Goal: Obtain resource: Obtain resource

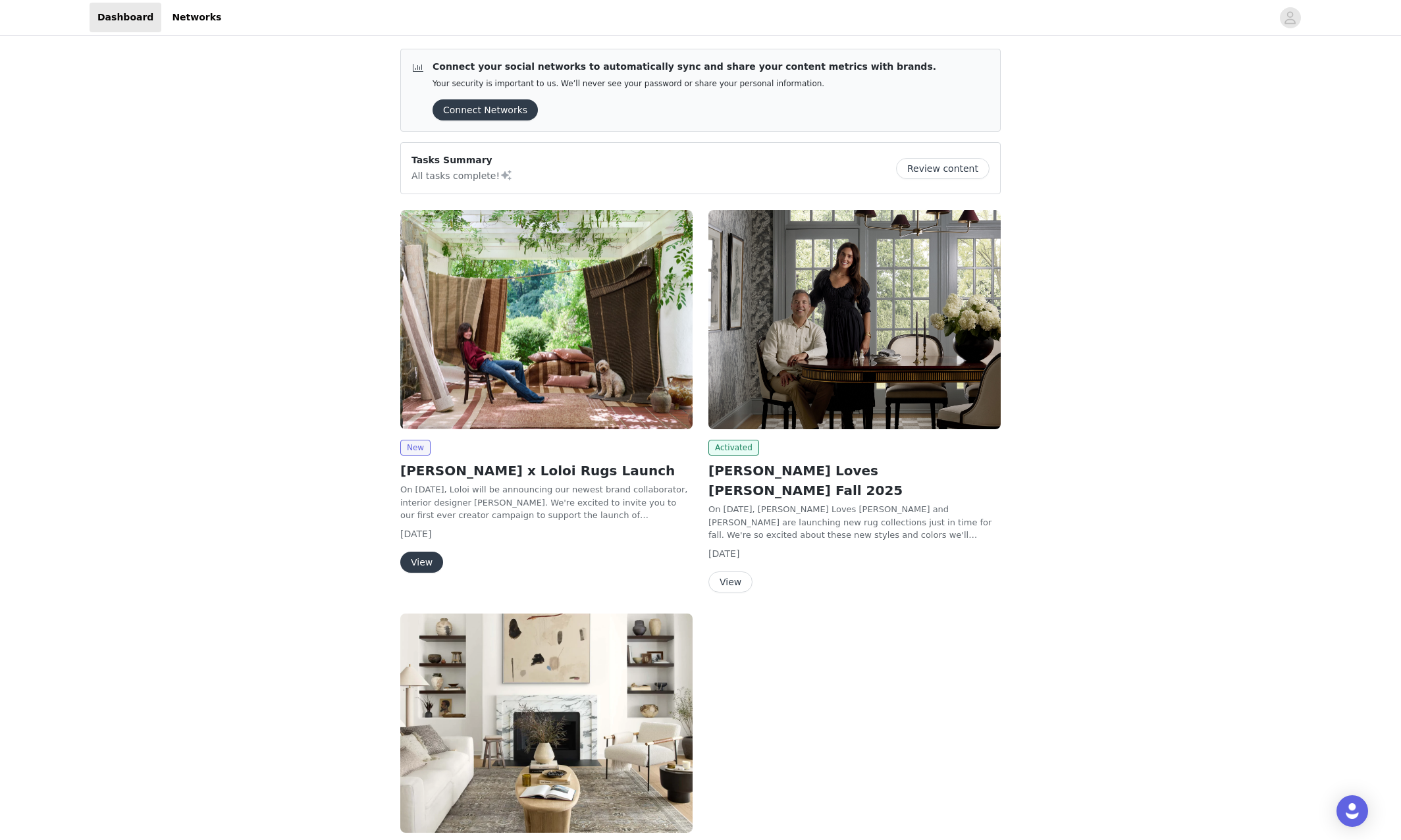
click at [733, 571] on button "View" at bounding box center [730, 582] width 44 height 21
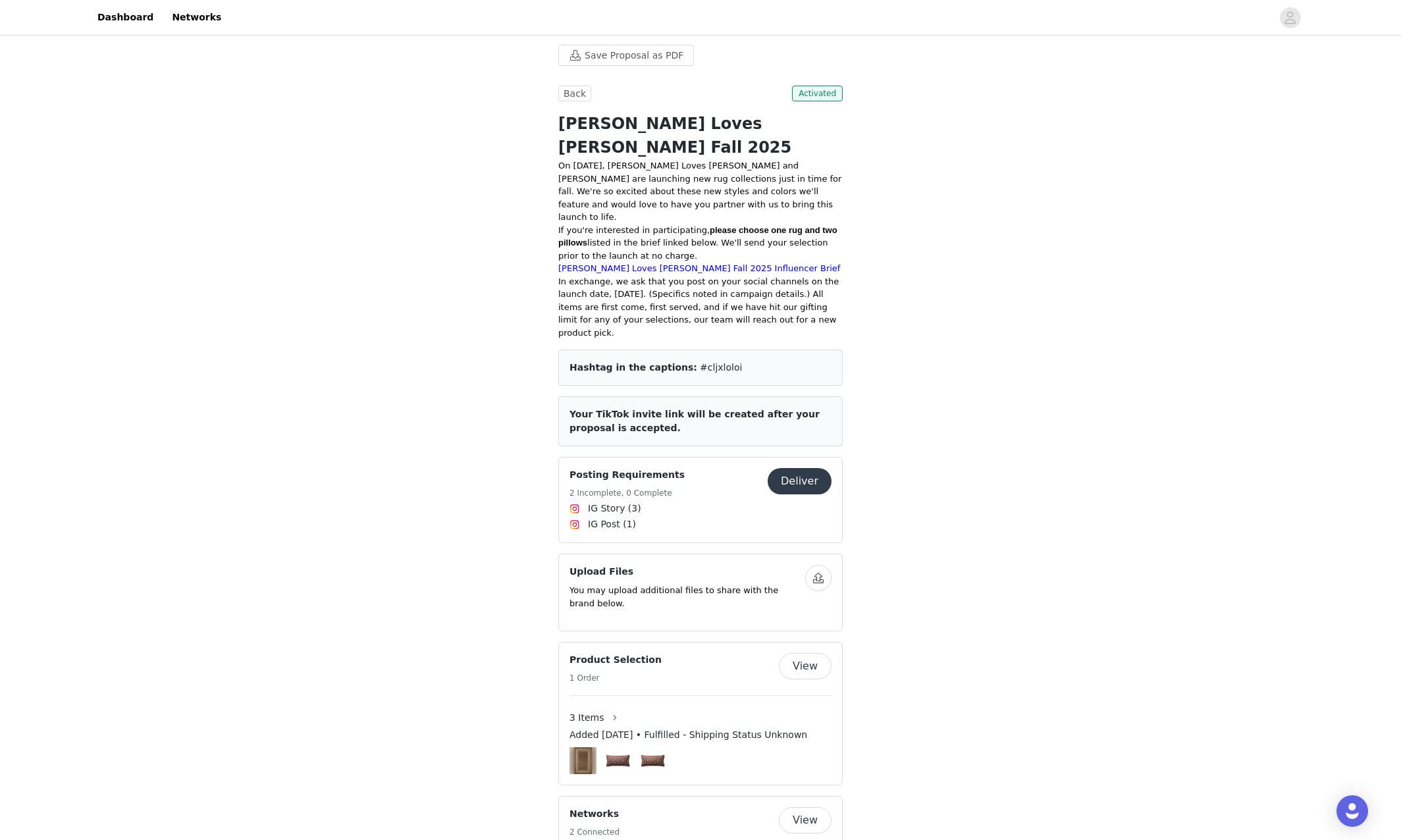
scroll to position [453, 0]
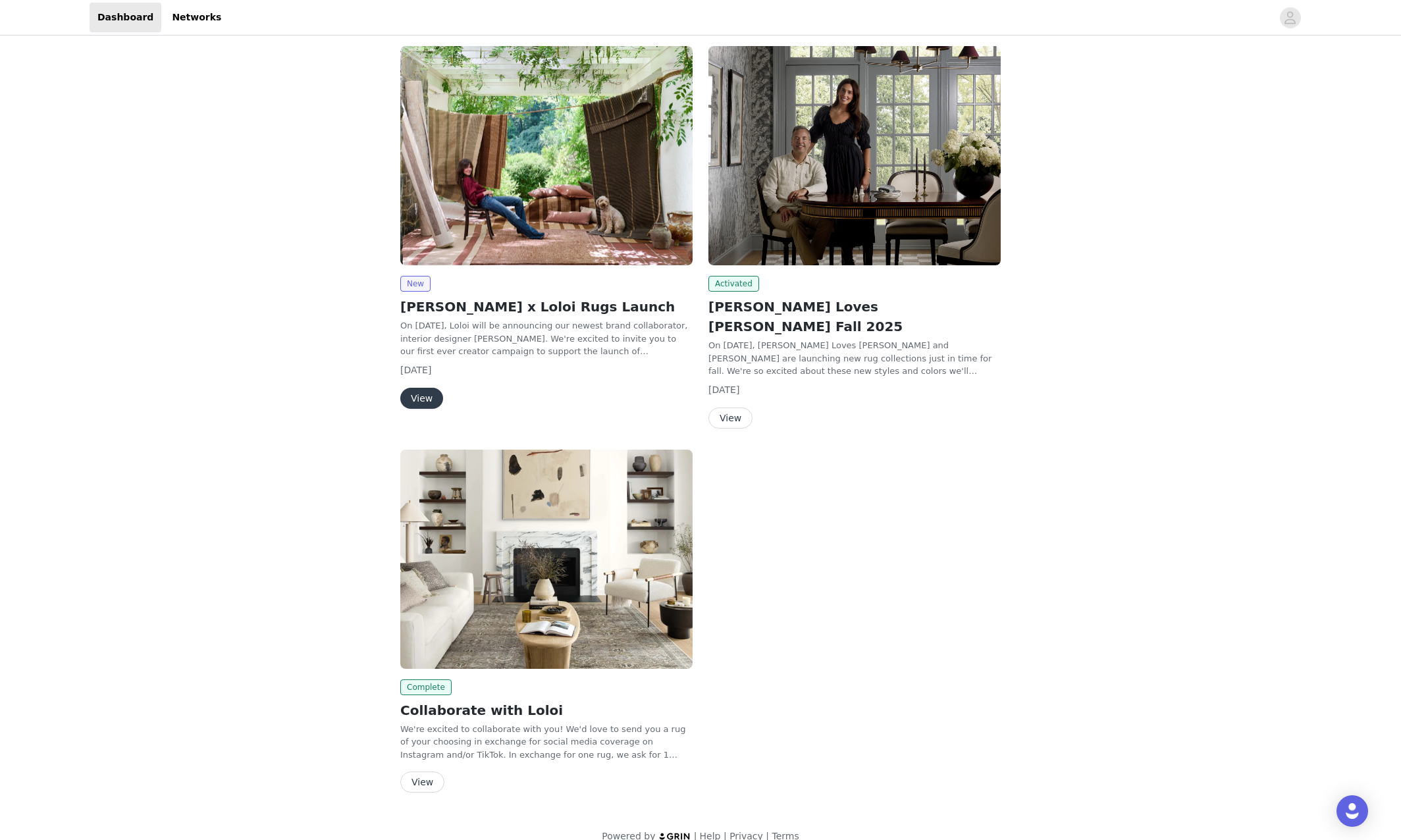
scroll to position [164, 0]
click at [738, 408] on button "View" at bounding box center [730, 419] width 44 height 21
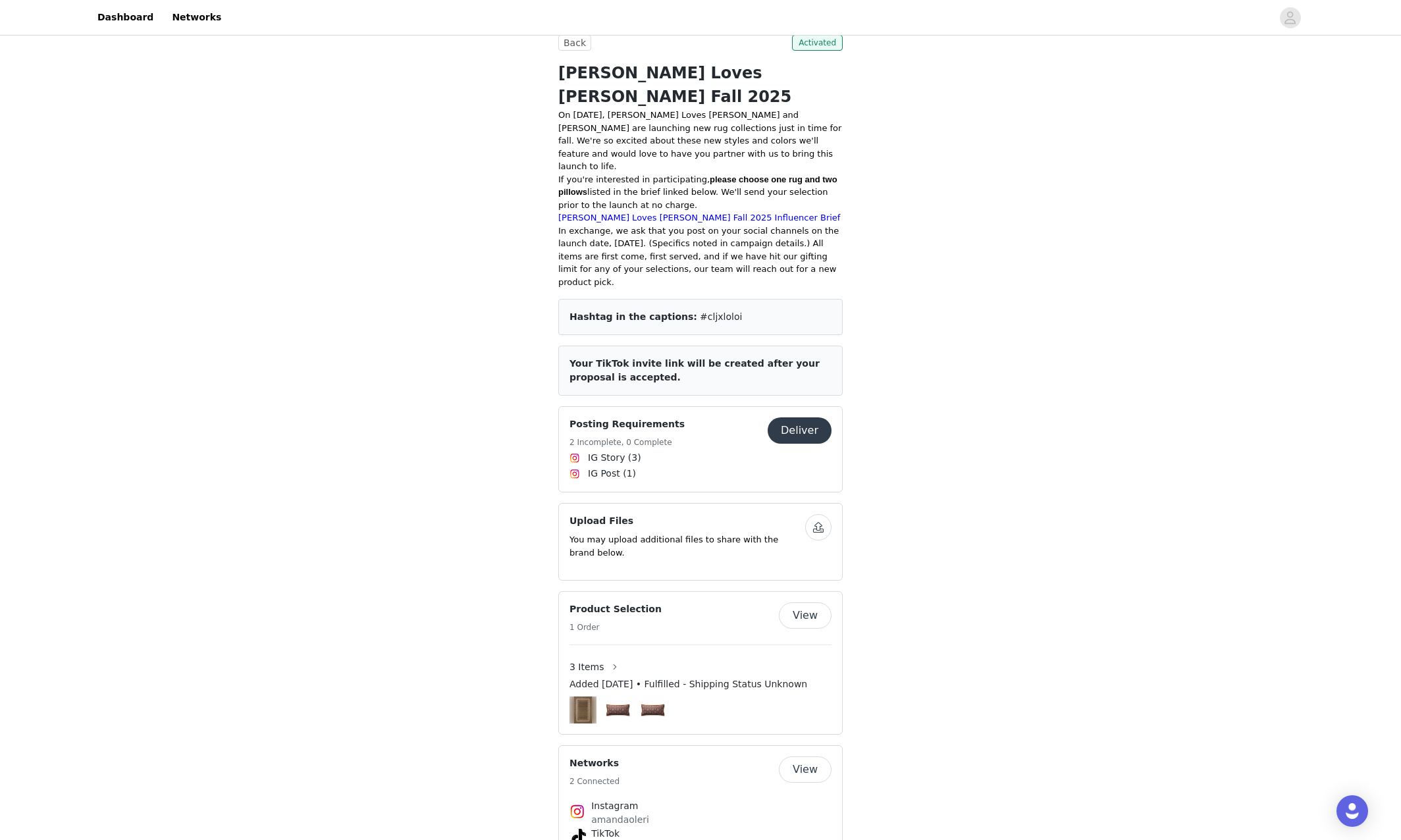
scroll to position [453, 0]
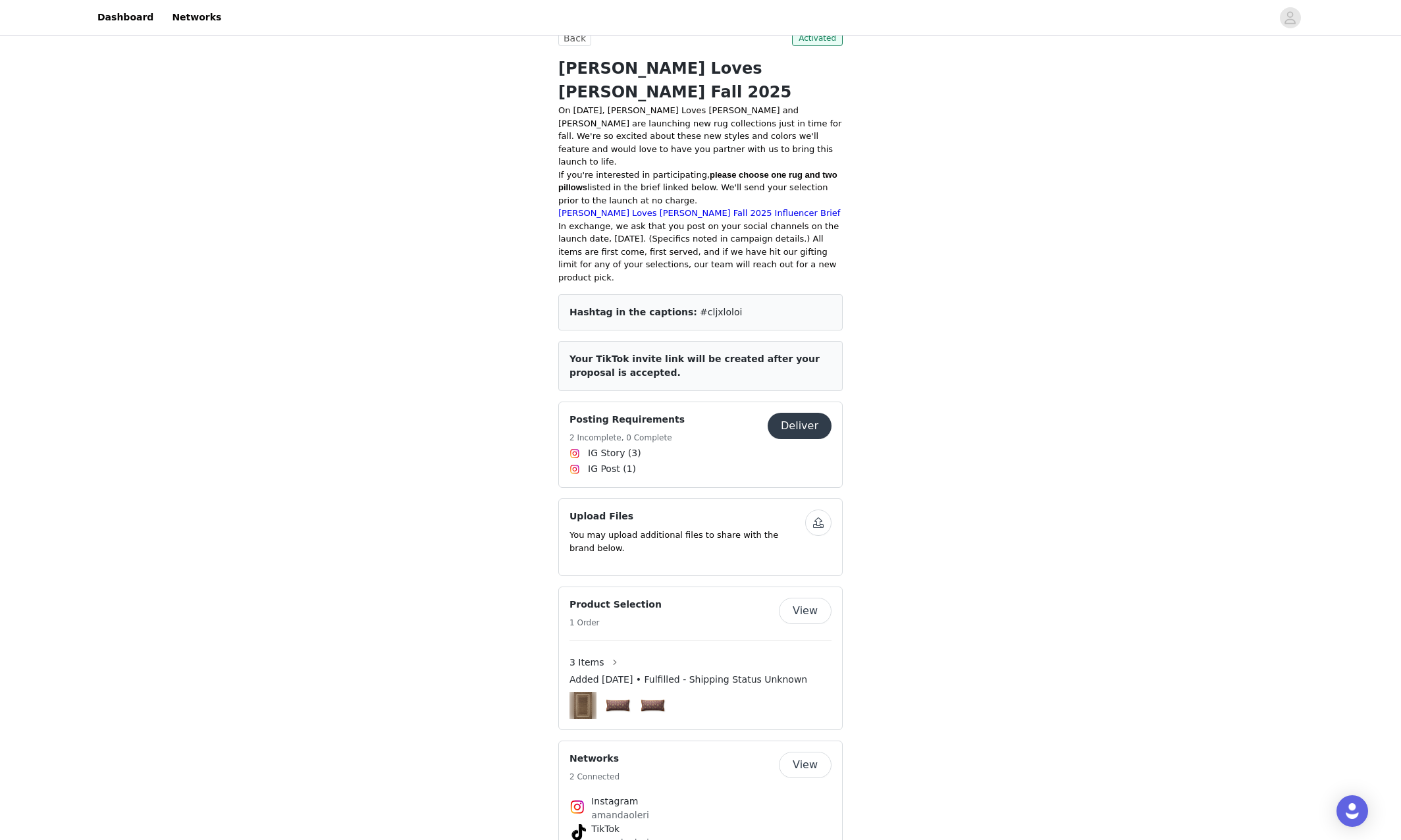
click at [801, 598] on button "View" at bounding box center [805, 611] width 53 height 27
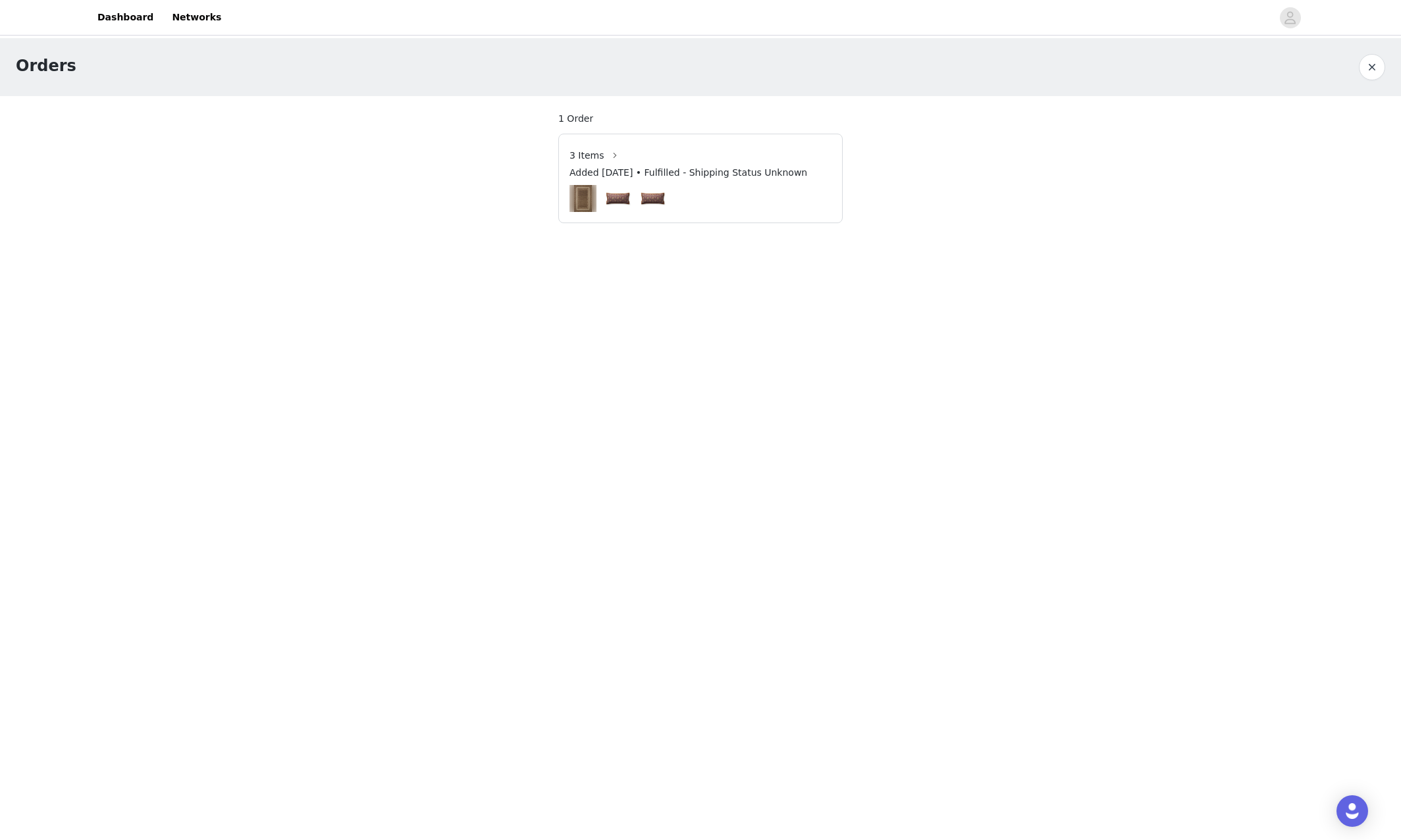
click at [596, 153] on span "3 Items" at bounding box center [587, 156] width 35 height 14
click at [613, 156] on button "button" at bounding box center [615, 156] width 21 height 21
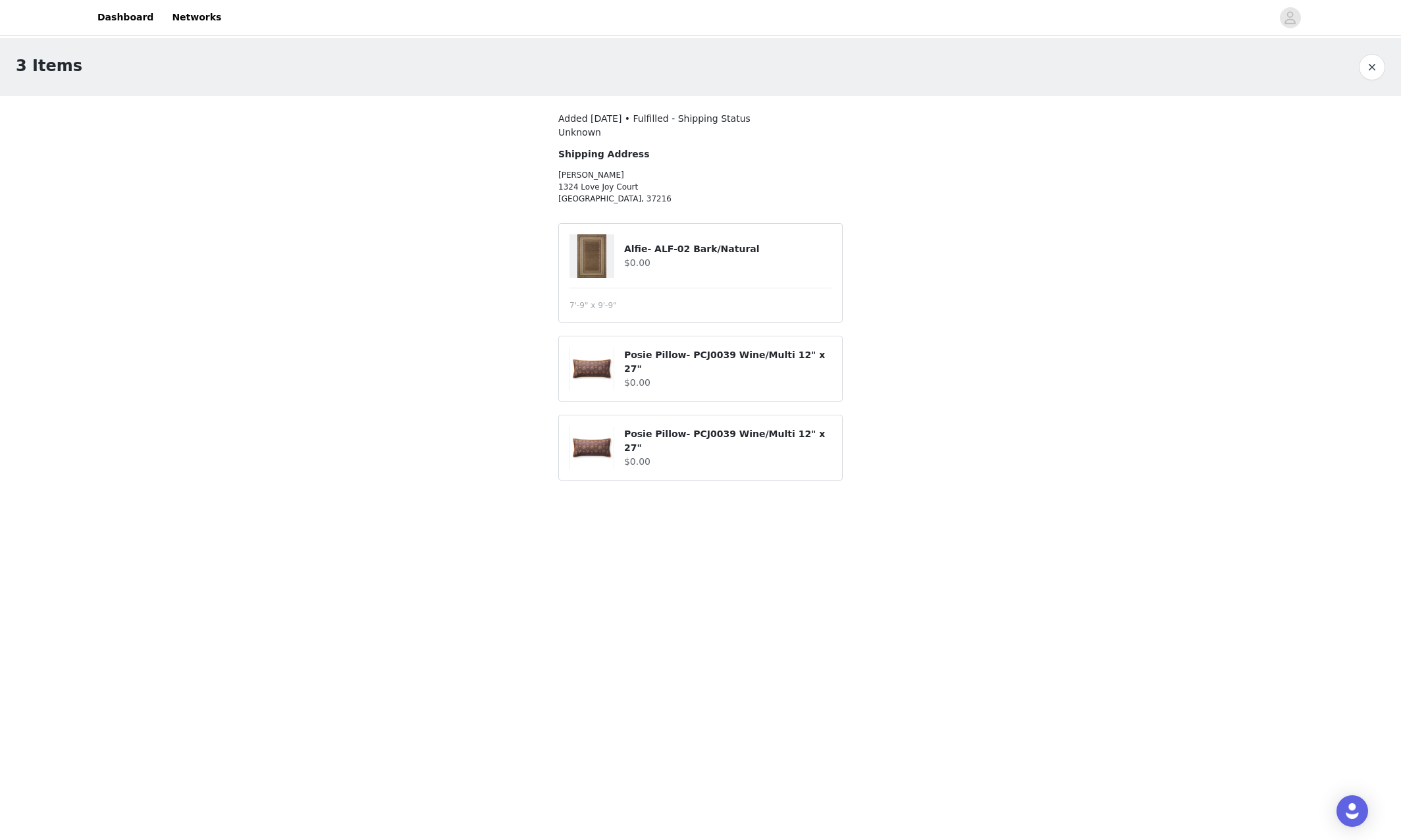
click at [590, 258] on img at bounding box center [592, 256] width 29 height 44
click at [675, 251] on h4 "Alfie- ALF-02 Bark/Natural" at bounding box center [728, 249] width 207 height 14
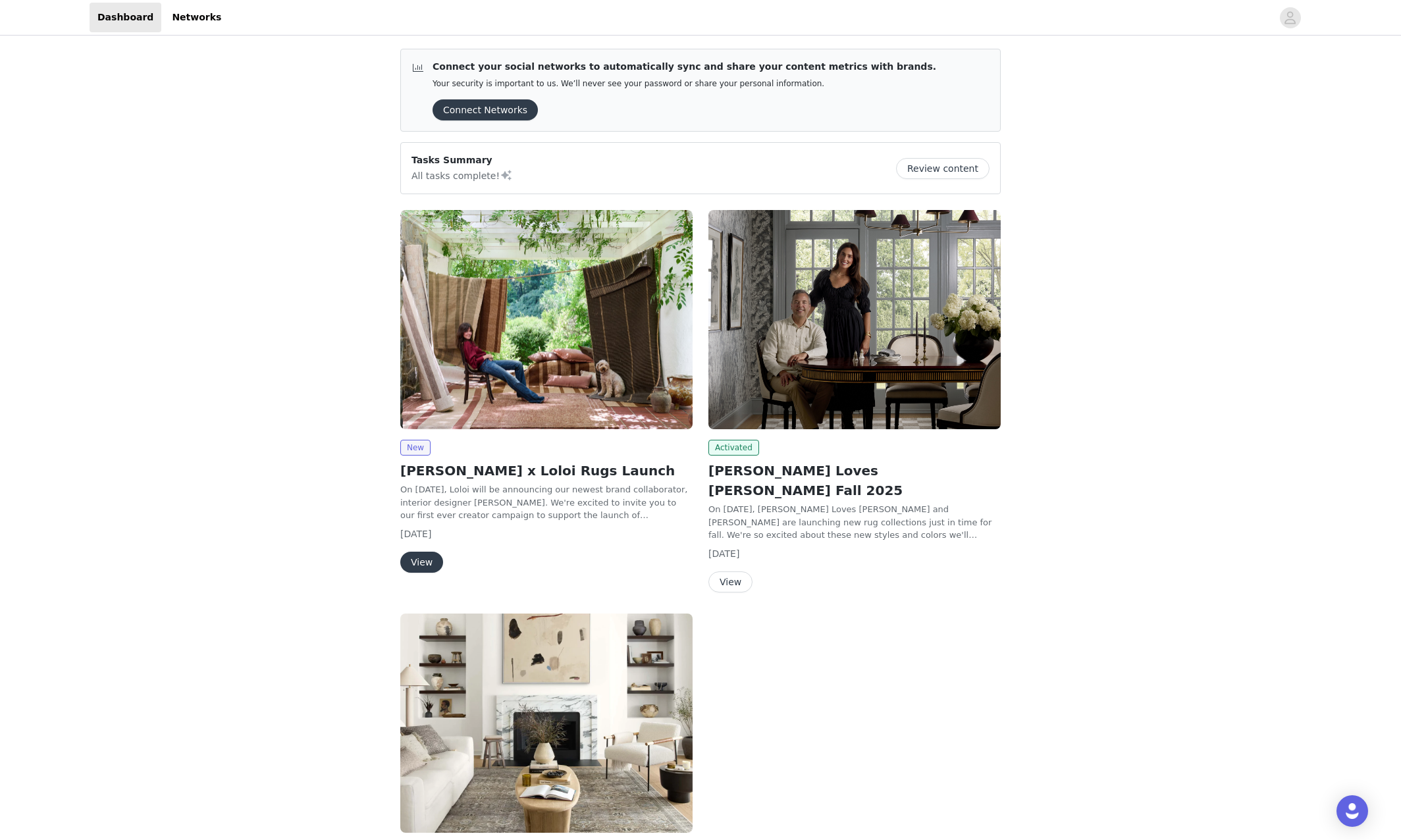
click at [869, 377] on img at bounding box center [854, 319] width 293 height 220
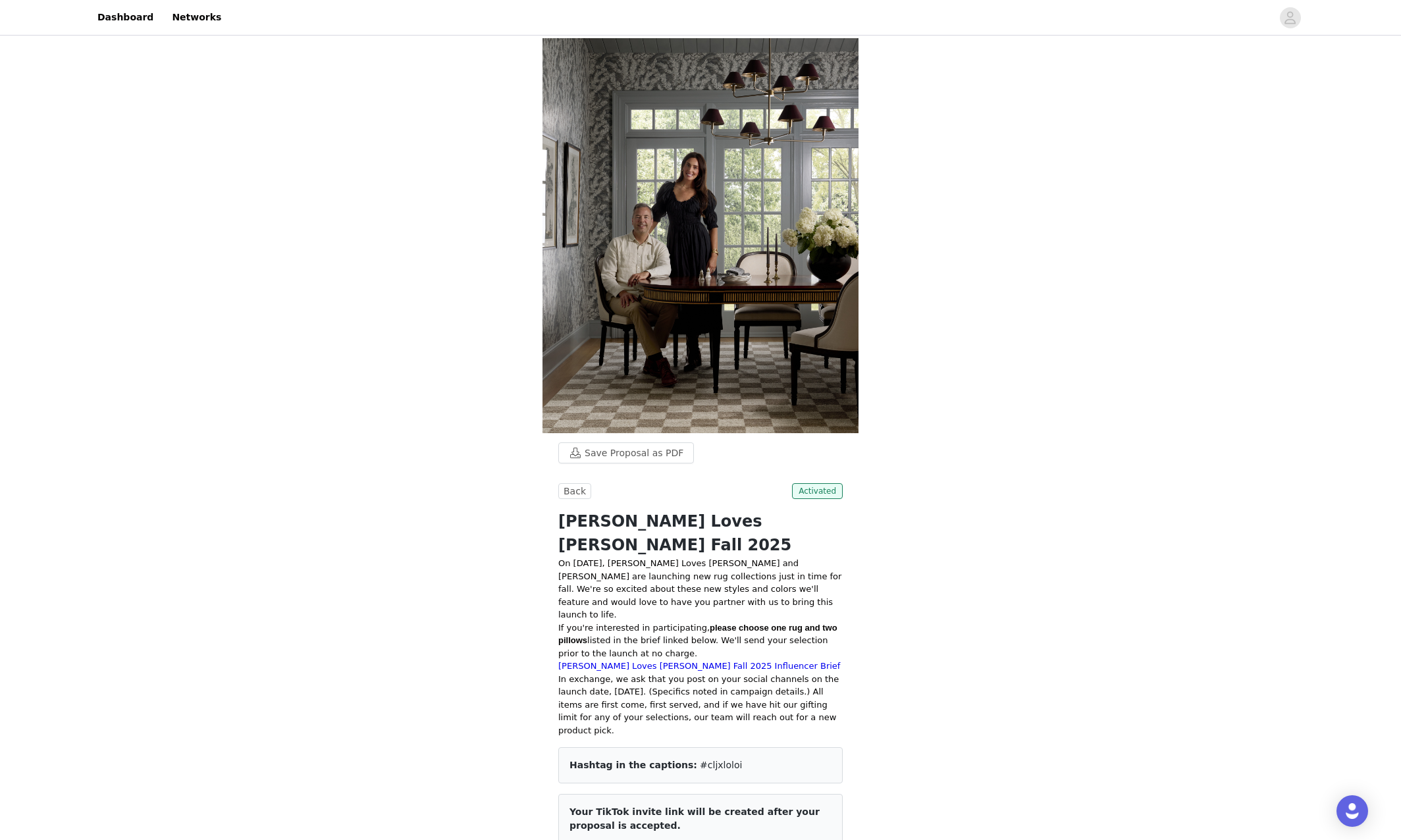
click at [662, 405] on img at bounding box center [701, 236] width 316 height 395
click at [693, 660] on link "[PERSON_NAME] Loves [PERSON_NAME] Fall 2025 Influencer Brief" at bounding box center [699, 665] width 282 height 10
